Goal: Transaction & Acquisition: Book appointment/travel/reservation

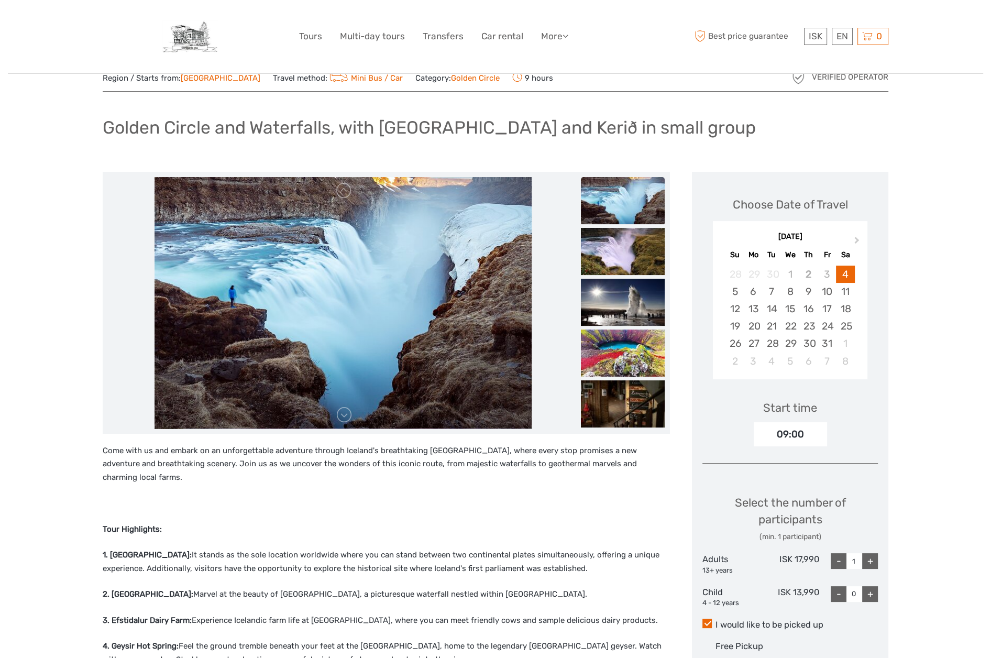
scroll to position [108, 0]
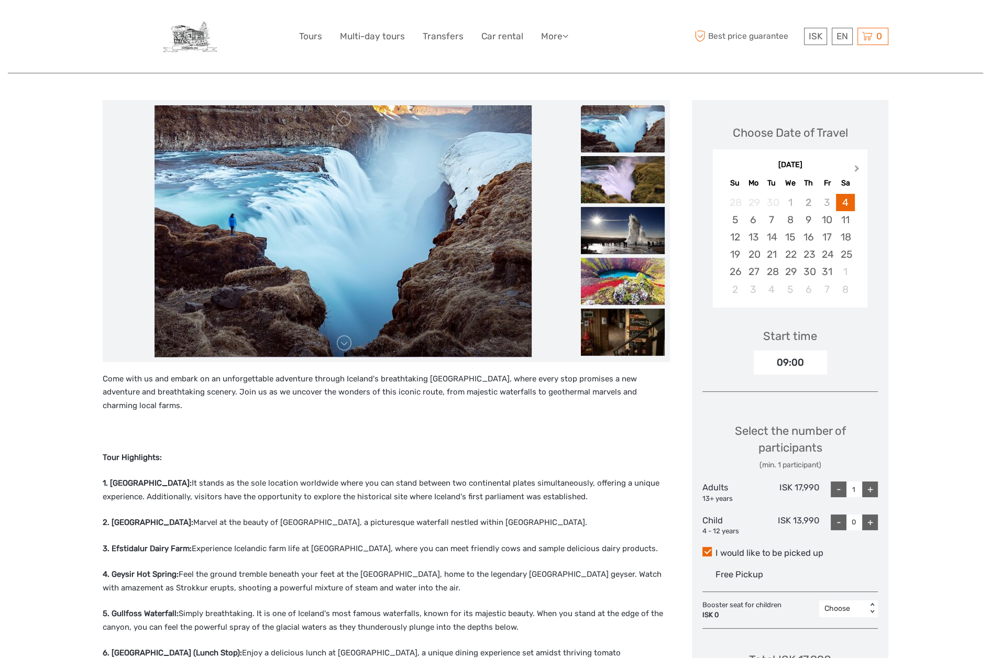
click at [857, 168] on span "Next Month" at bounding box center [857, 170] width 0 height 15
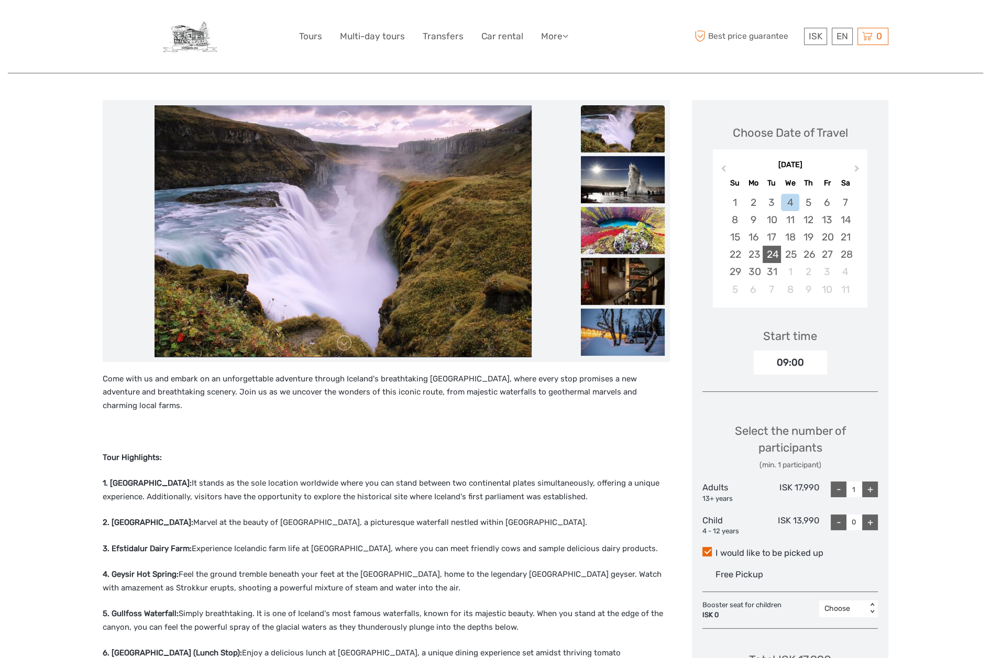
click at [775, 257] on div "24" at bounding box center [772, 254] width 18 height 17
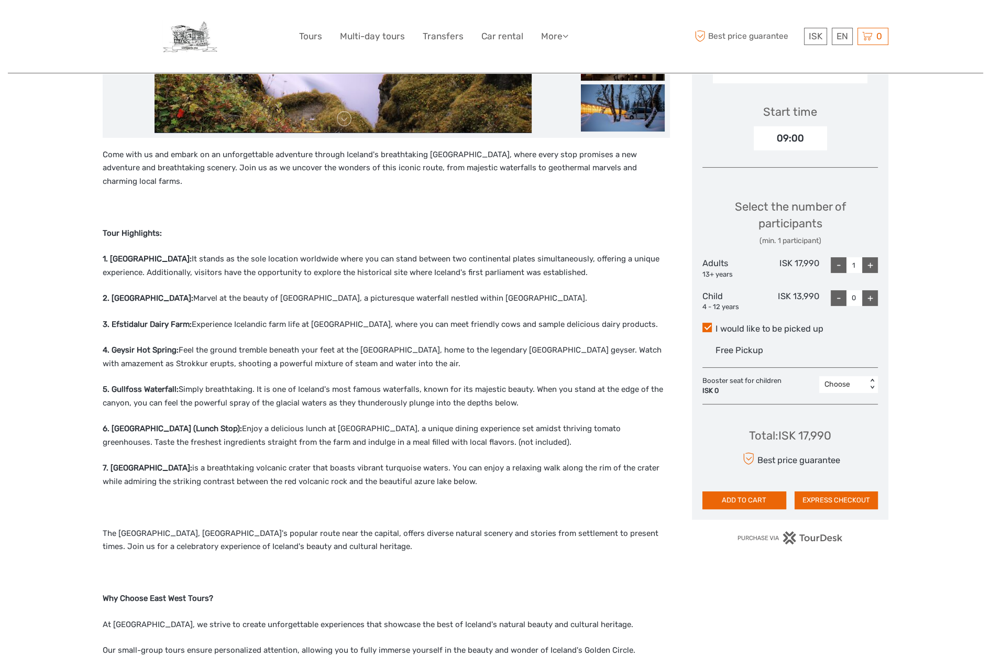
scroll to position [334, 0]
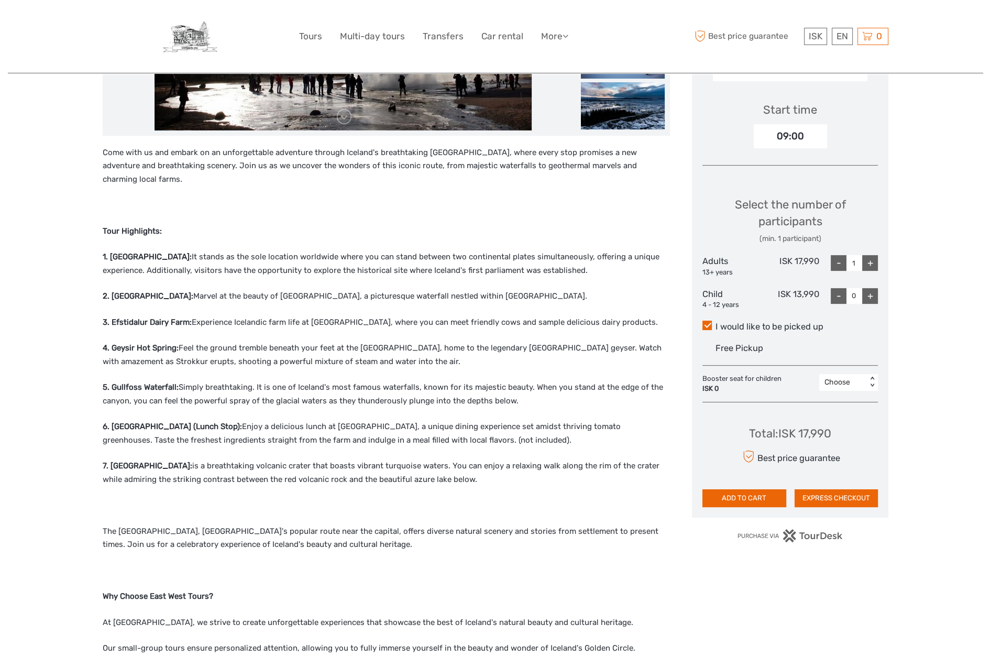
click at [870, 261] on div "+" at bounding box center [870, 263] width 16 height 16
type input "4"
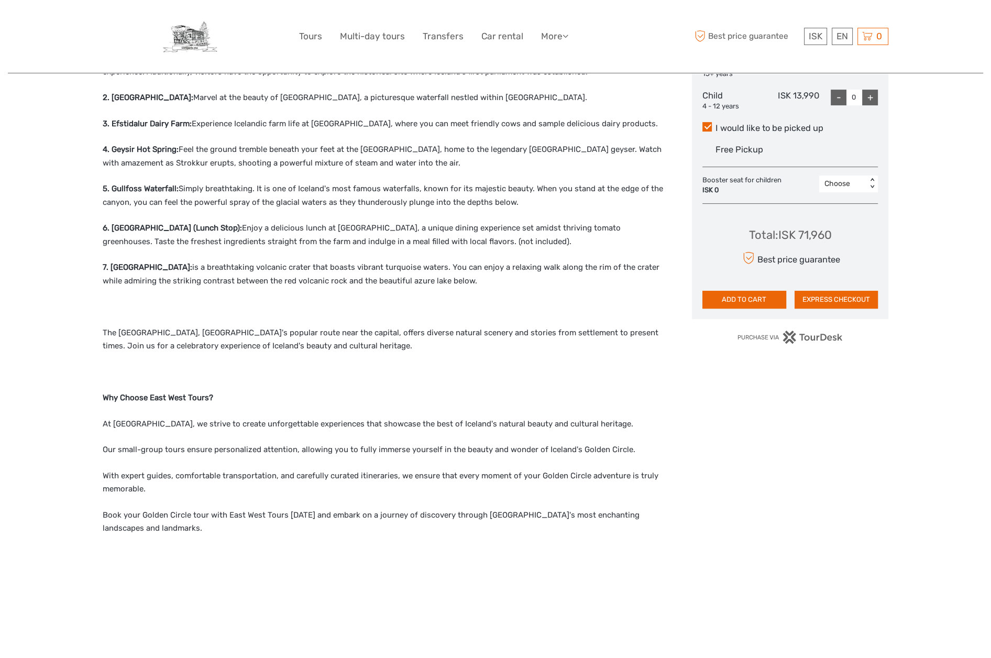
scroll to position [272, 0]
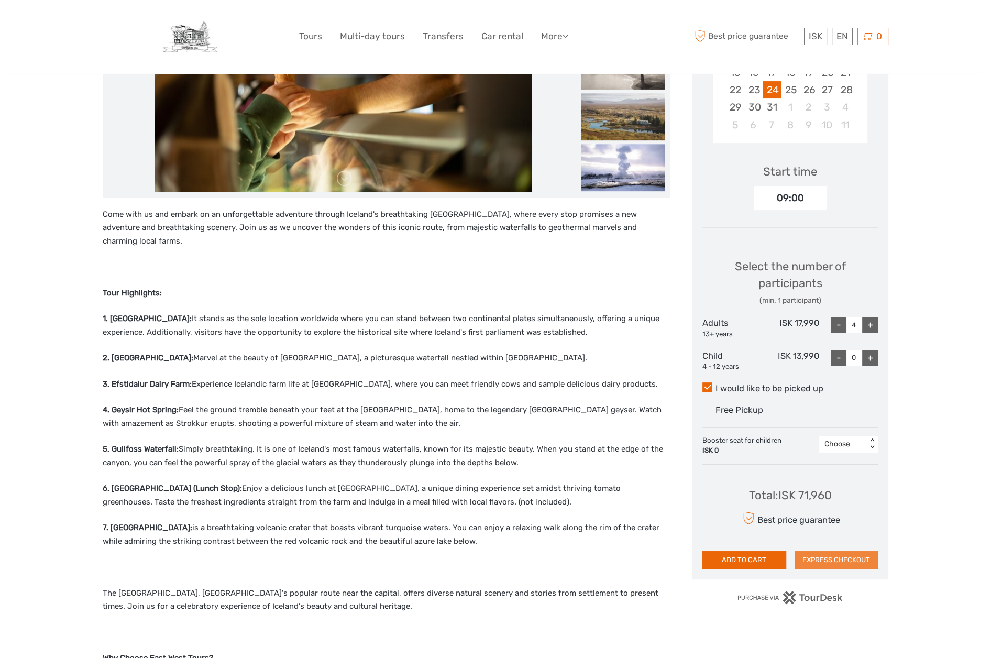
click at [836, 558] on button "EXPRESS CHECKOUT" at bounding box center [837, 560] width 84 height 18
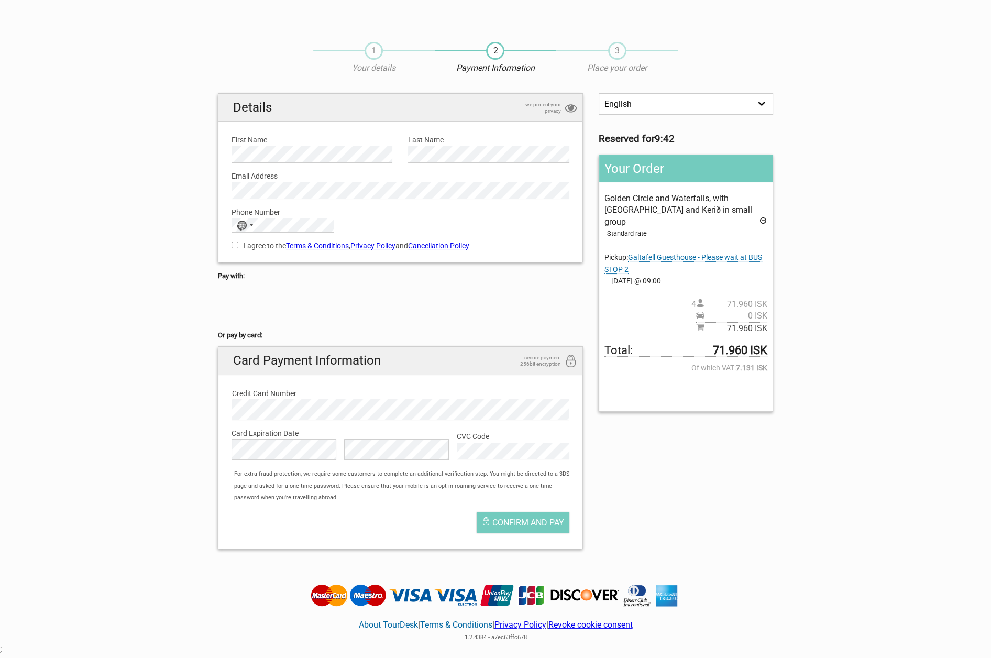
click at [338, 244] on link "Terms & Conditions" at bounding box center [317, 245] width 63 height 8
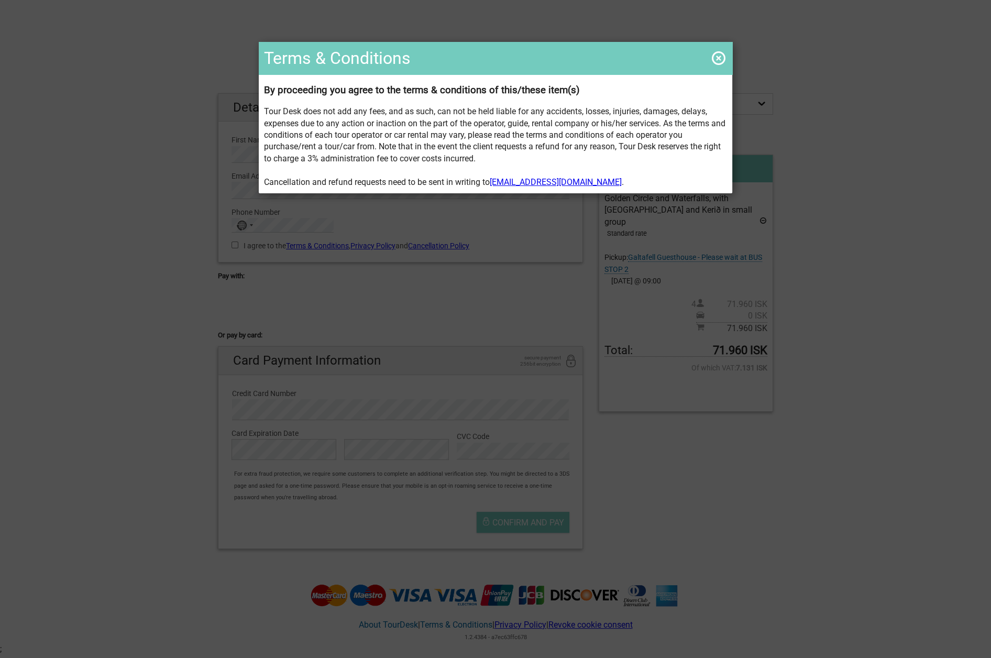
click at [713, 55] on span at bounding box center [718, 58] width 17 height 17
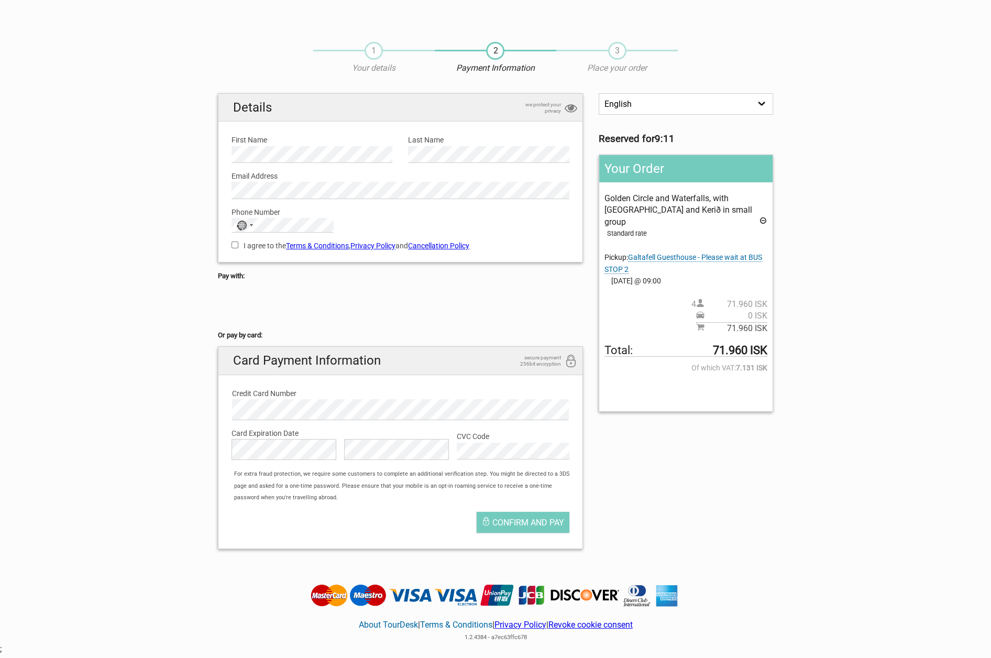
click at [380, 245] on link "Privacy Policy" at bounding box center [372, 245] width 45 height 8
click at [453, 246] on link "Cancellation Policy" at bounding box center [438, 245] width 61 height 8
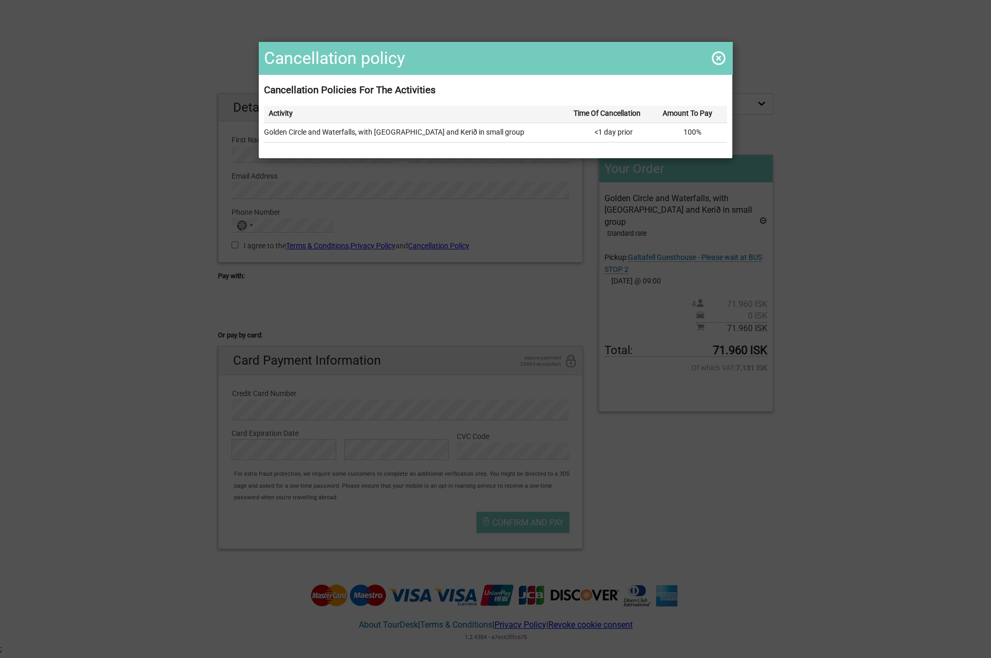
click at [715, 55] on span at bounding box center [718, 58] width 17 height 17
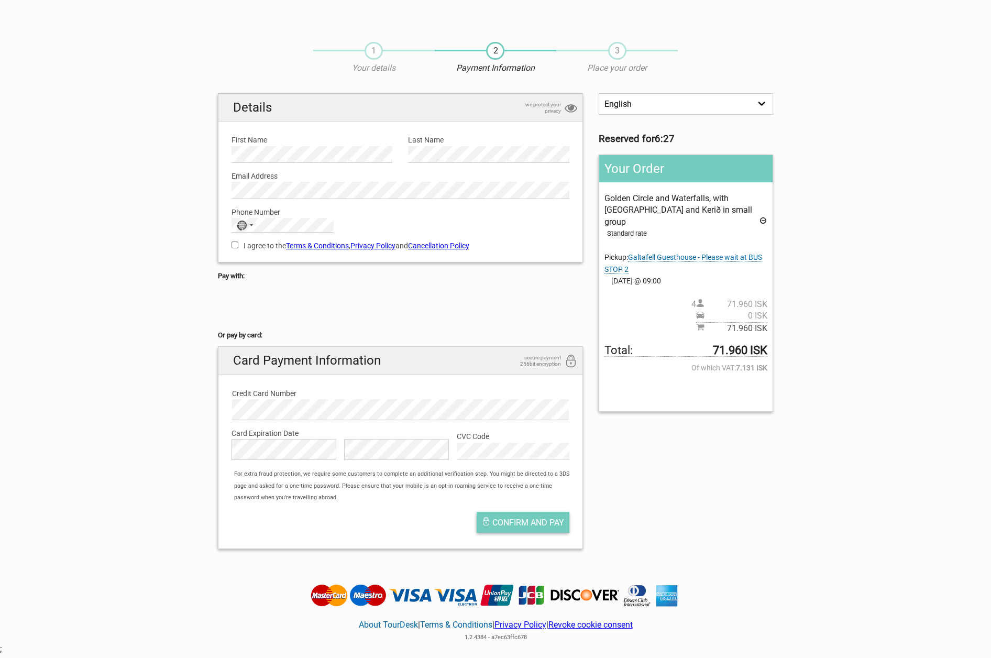
click at [539, 523] on span "Confirm and pay" at bounding box center [528, 523] width 72 height 10
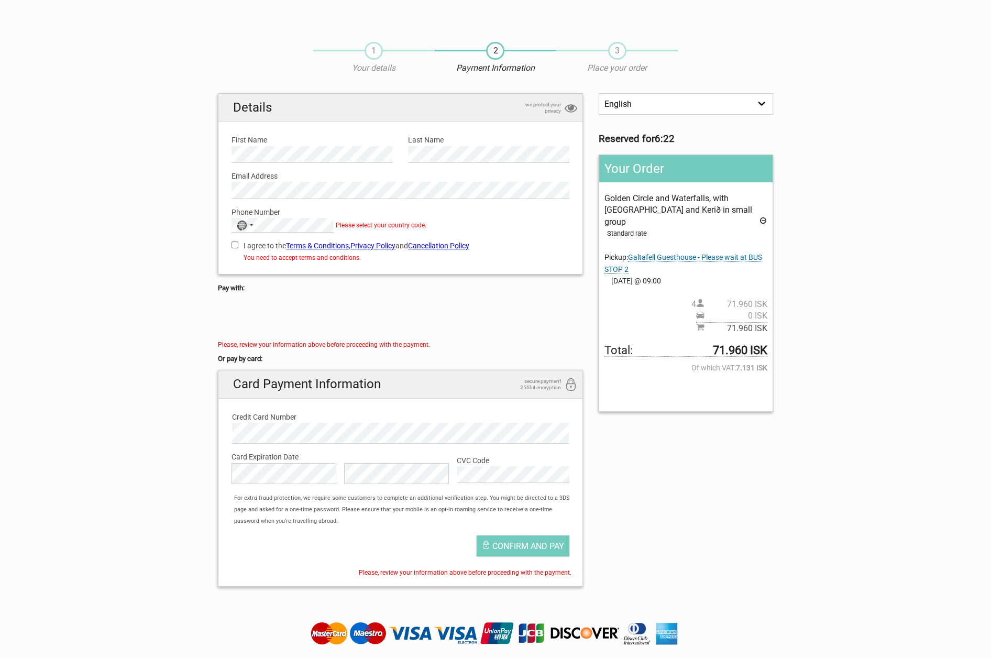
click at [236, 244] on input "I agree to the Terms & Conditions , Privacy Policy and Cancellation Policy" at bounding box center [235, 244] width 7 height 7
checkbox input "true"
click at [541, 545] on span "Confirm and pay" at bounding box center [528, 546] width 72 height 10
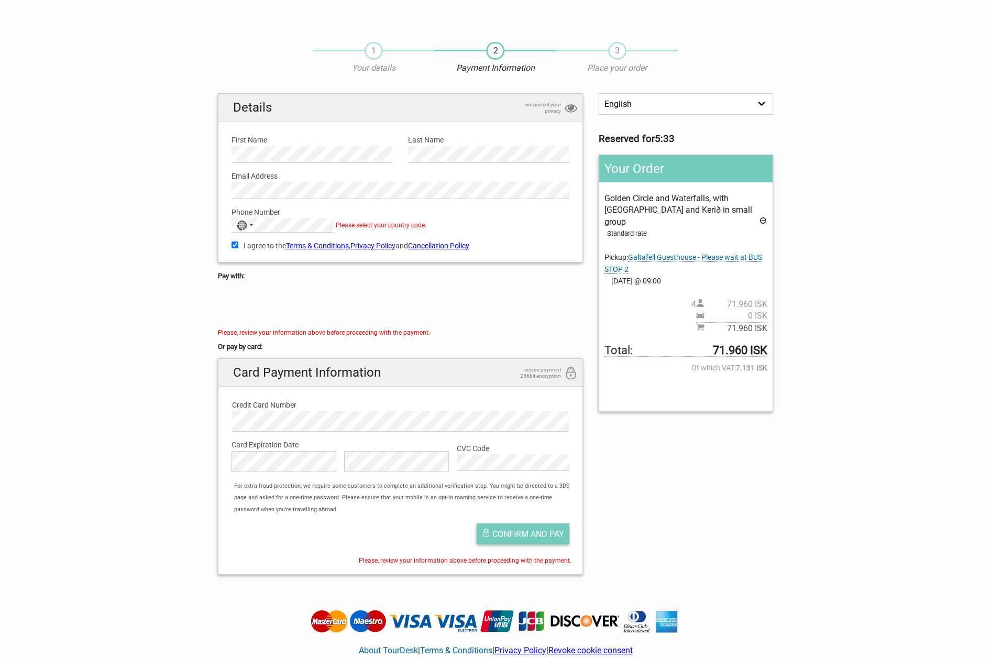
click at [527, 533] on span "Confirm and pay" at bounding box center [528, 534] width 72 height 10
click at [242, 223] on div "No country selected" at bounding box center [241, 226] width 10 height 10
click at [326, 101] on span "+1" at bounding box center [330, 95] width 8 height 12
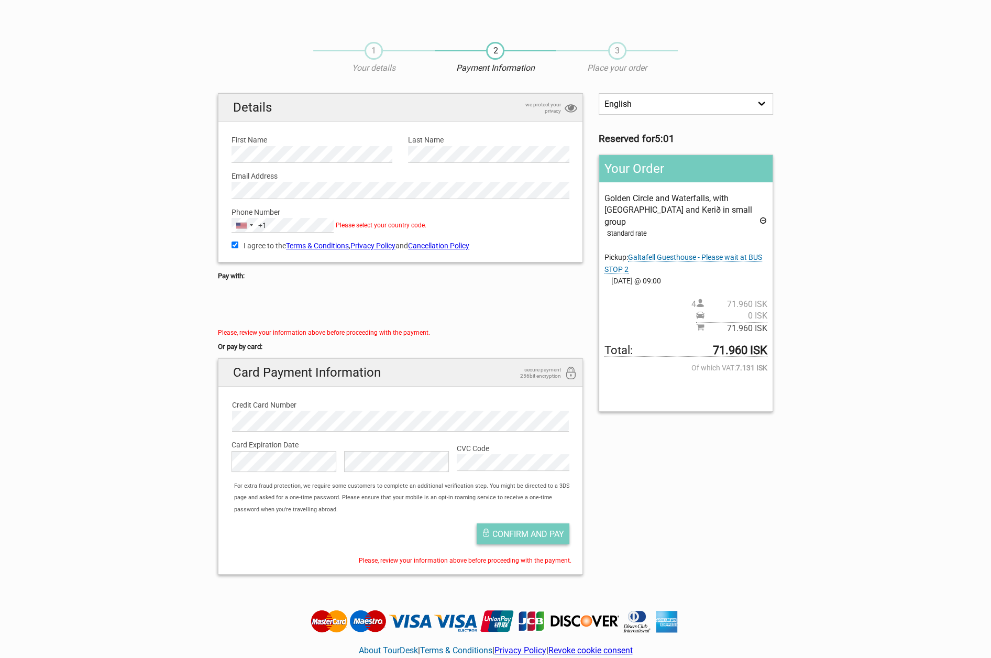
click at [514, 532] on span "Confirm and pay" at bounding box center [528, 534] width 72 height 10
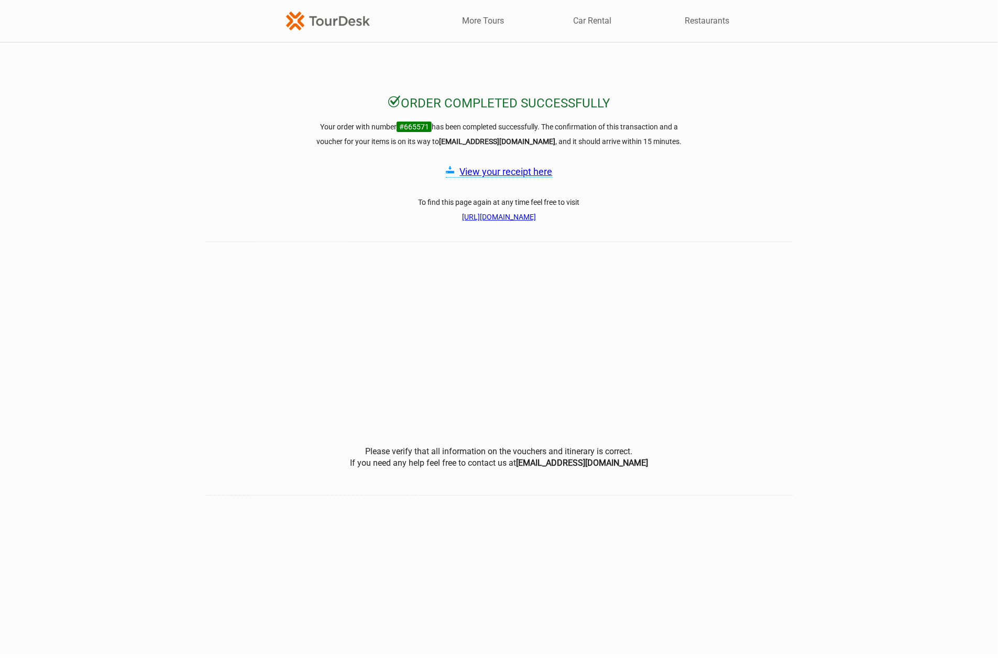
click at [516, 172] on link "View your receipt here" at bounding box center [506, 171] width 93 height 11
